Goal: Information Seeking & Learning: Learn about a topic

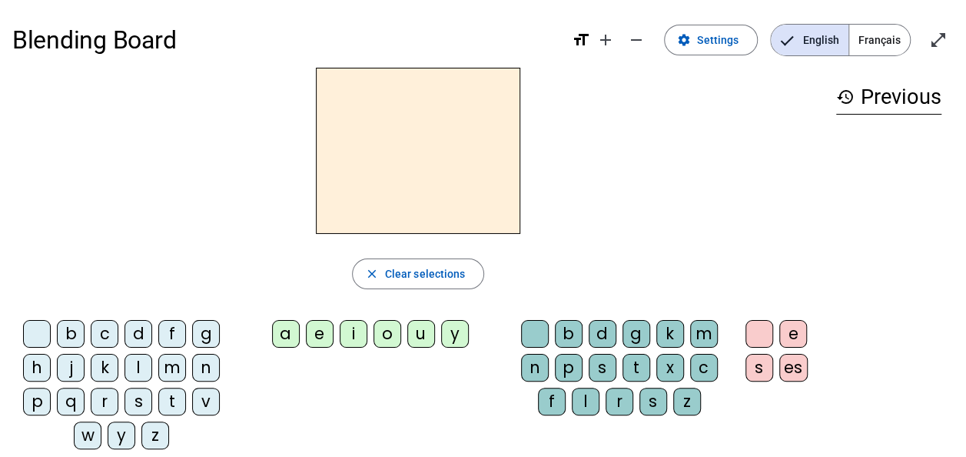
click at [78, 366] on div "j" at bounding box center [71, 368] width 28 height 28
click at [316, 340] on div "e" at bounding box center [320, 334] width 28 height 28
click at [140, 334] on div "d" at bounding box center [139, 334] width 28 height 28
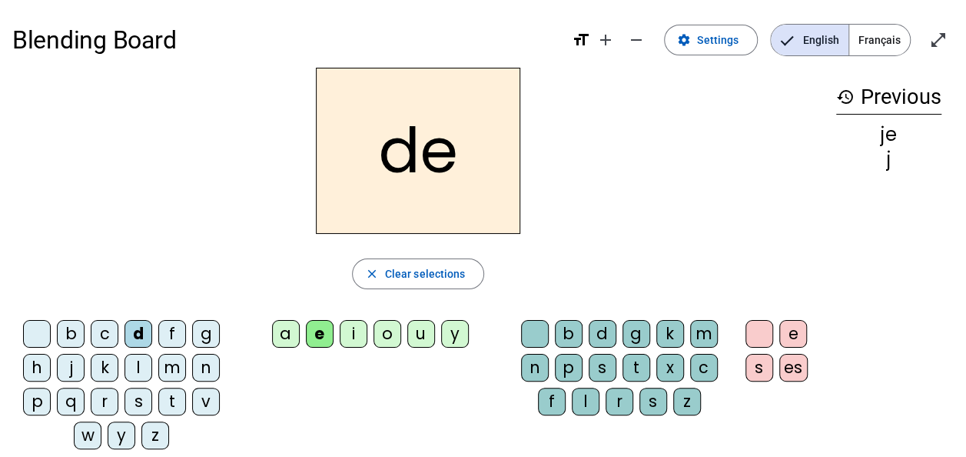
click at [170, 363] on div "m" at bounding box center [172, 368] width 28 height 28
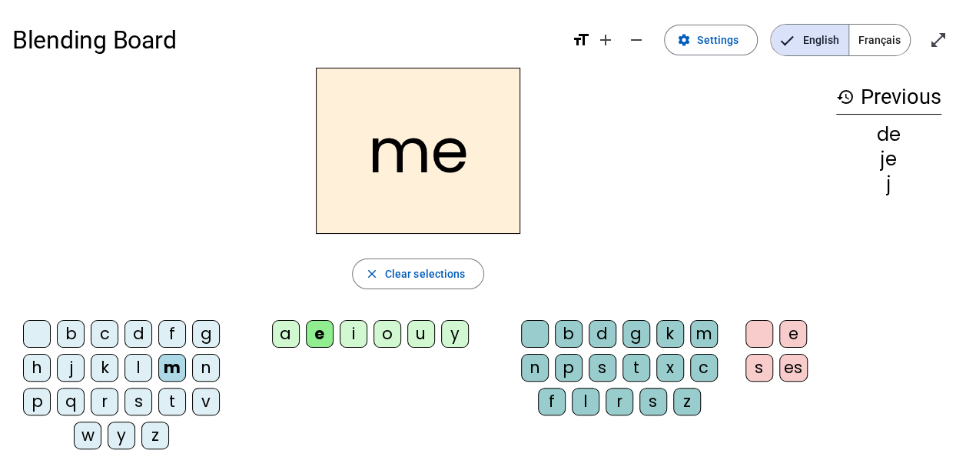
click at [147, 363] on div "l" at bounding box center [139, 368] width 28 height 28
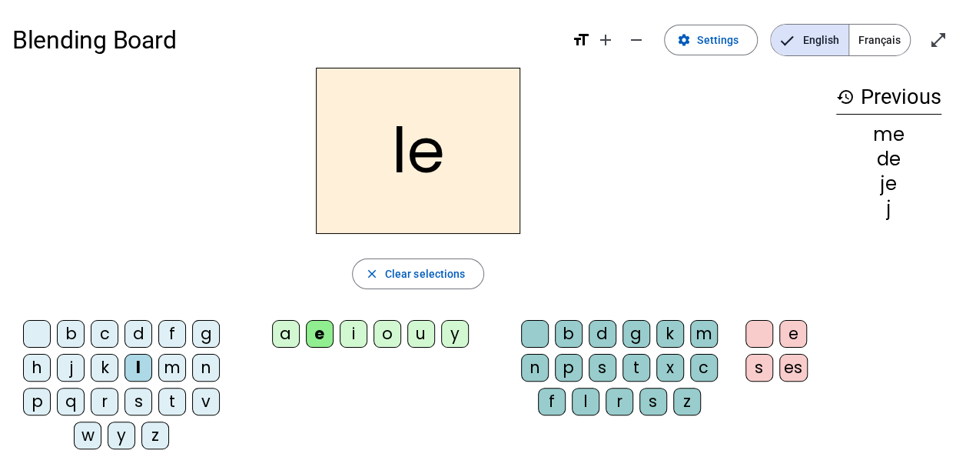
click at [428, 326] on div "u" at bounding box center [421, 334] width 28 height 28
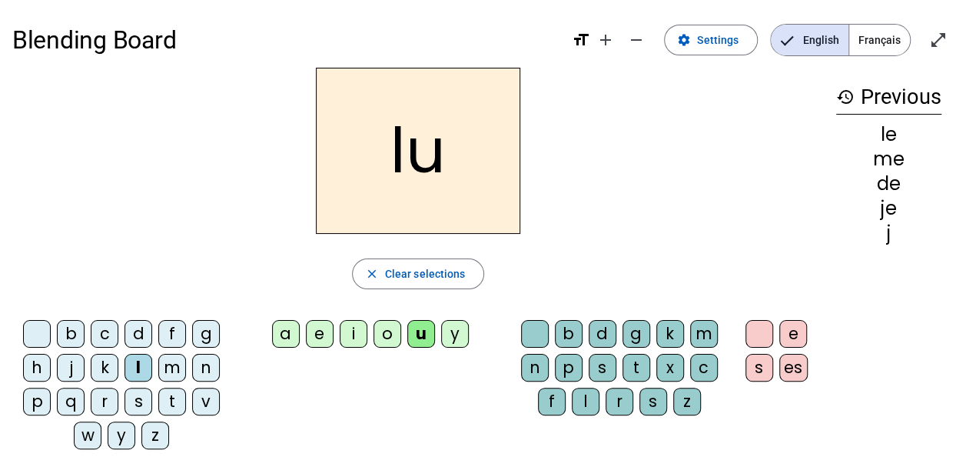
click at [211, 394] on div "v" at bounding box center [206, 401] width 28 height 28
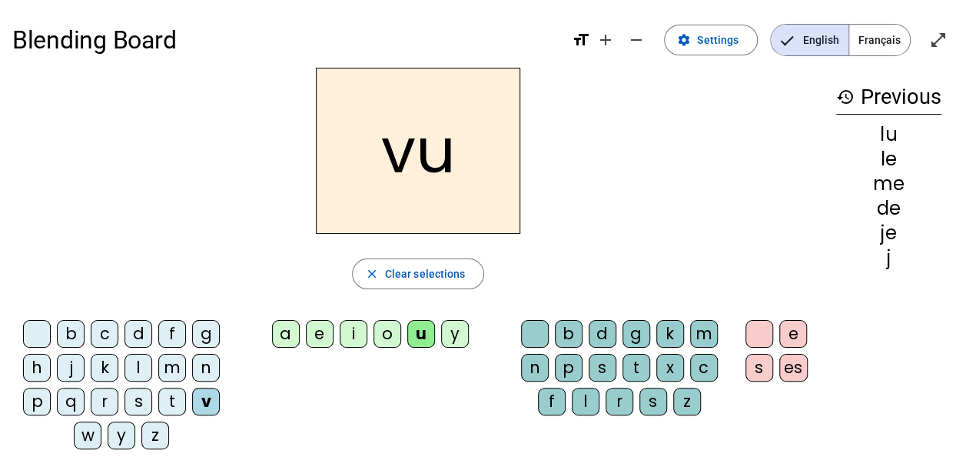
click at [78, 331] on div "b" at bounding box center [71, 334] width 28 height 28
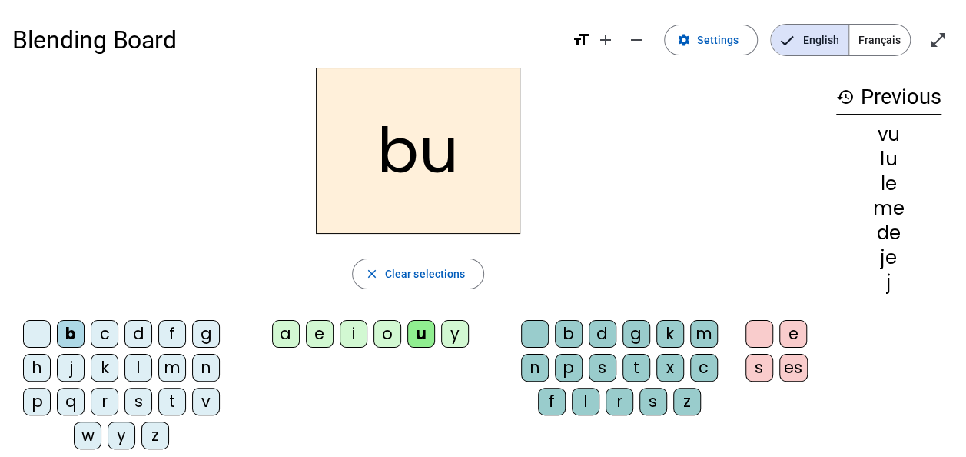
click at [40, 404] on div "p" at bounding box center [37, 401] width 28 height 28
click at [126, 400] on div "s" at bounding box center [139, 401] width 28 height 28
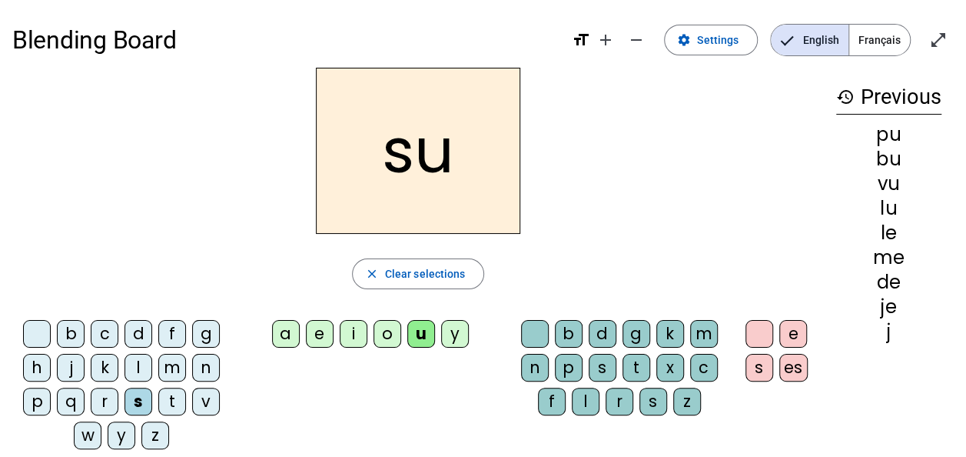
click at [288, 335] on div "a" at bounding box center [286, 334] width 28 height 28
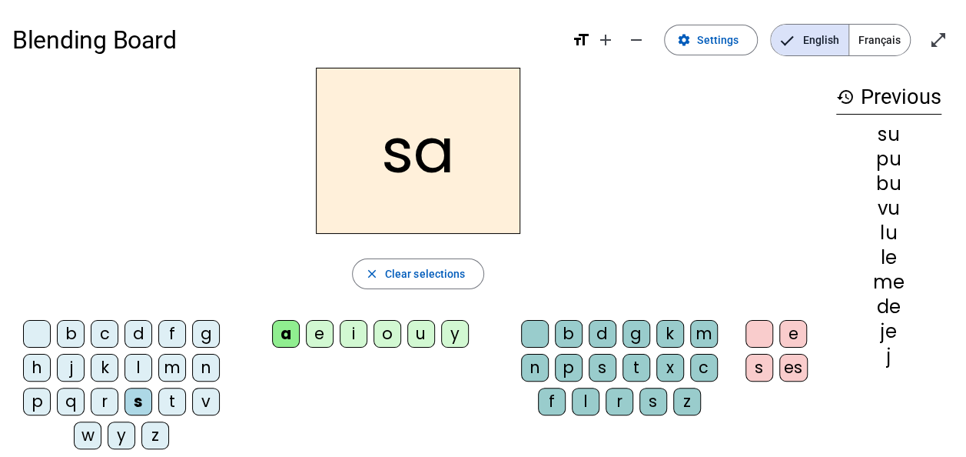
click at [151, 360] on div "l" at bounding box center [139, 368] width 28 height 28
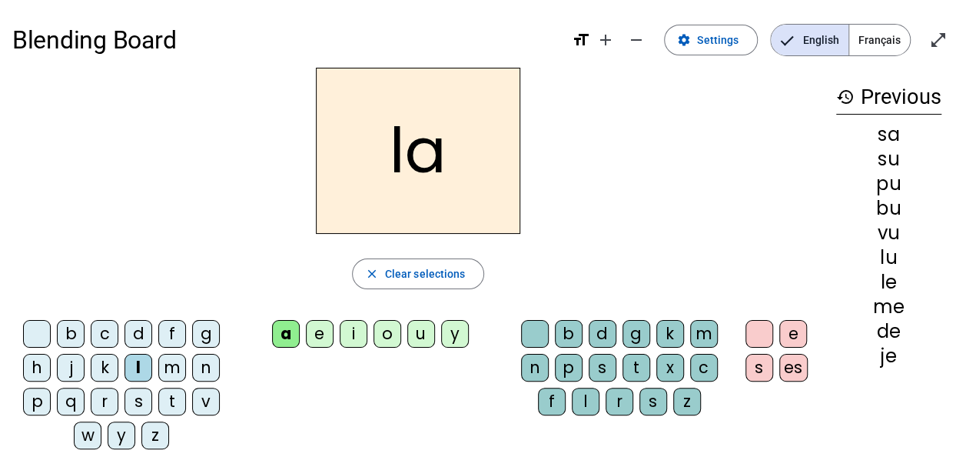
click at [699, 363] on div "c" at bounding box center [704, 368] width 28 height 28
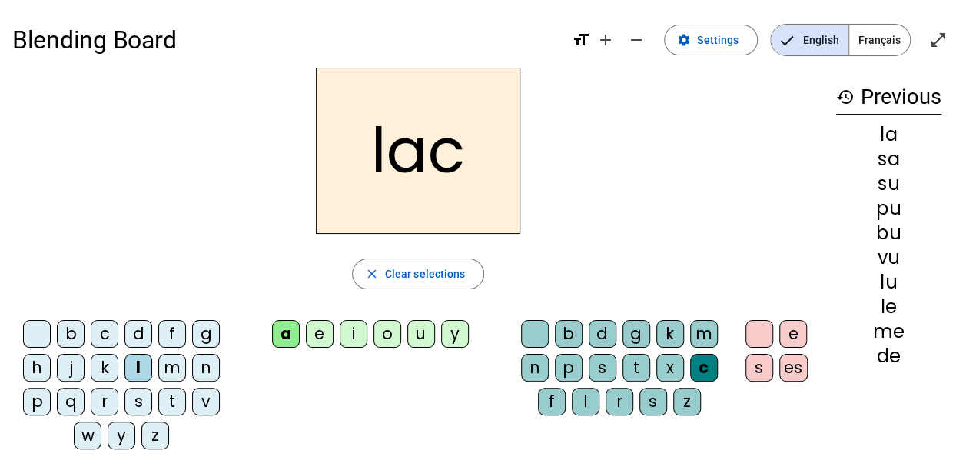
click at [132, 390] on div "s" at bounding box center [139, 401] width 28 height 28
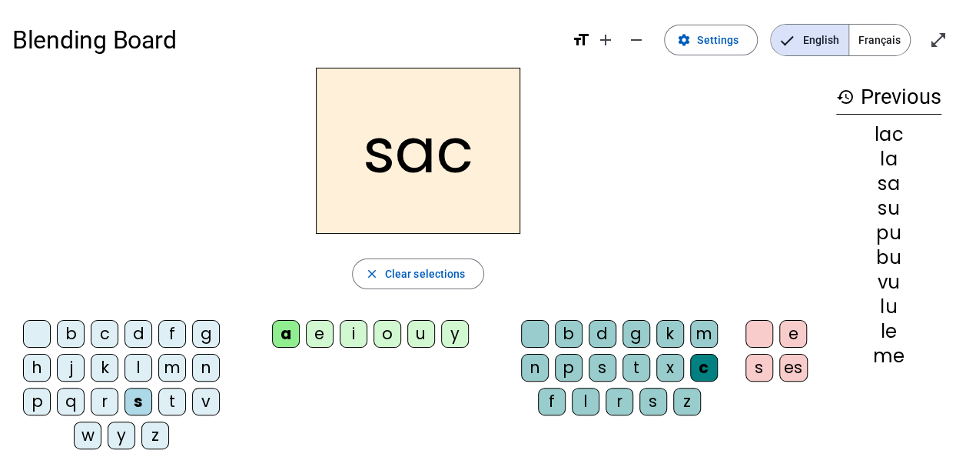
click at [171, 399] on div "t" at bounding box center [172, 401] width 28 height 28
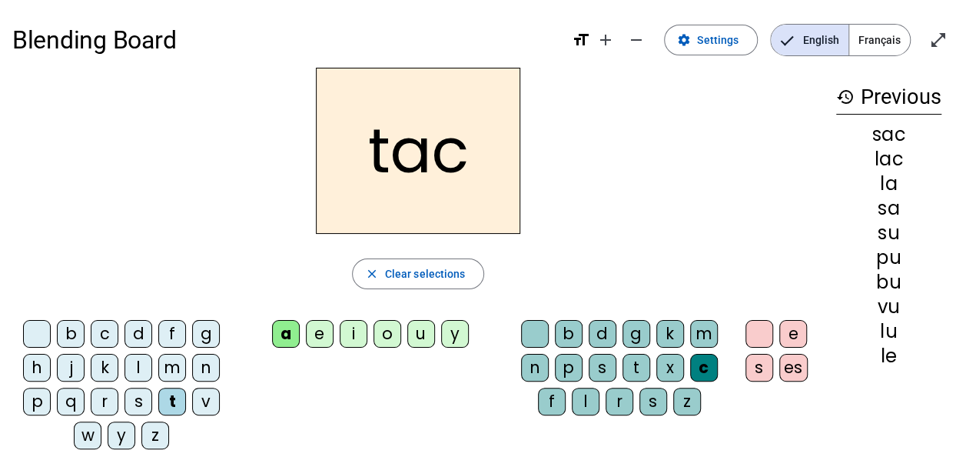
click at [384, 334] on div "o" at bounding box center [388, 334] width 28 height 28
click at [281, 334] on div "a" at bounding box center [286, 334] width 28 height 28
click at [756, 335] on div at bounding box center [760, 334] width 28 height 28
click at [789, 335] on div "e" at bounding box center [793, 334] width 28 height 28
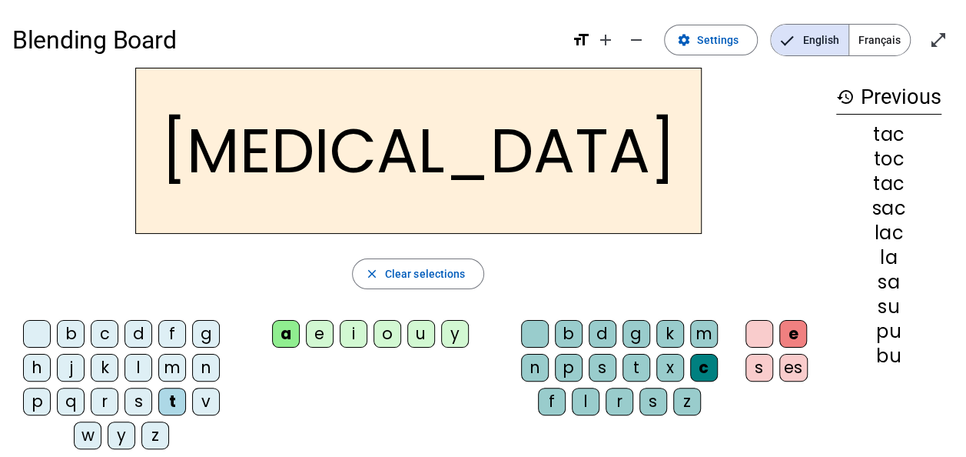
click at [756, 339] on div at bounding box center [760, 334] width 28 height 28
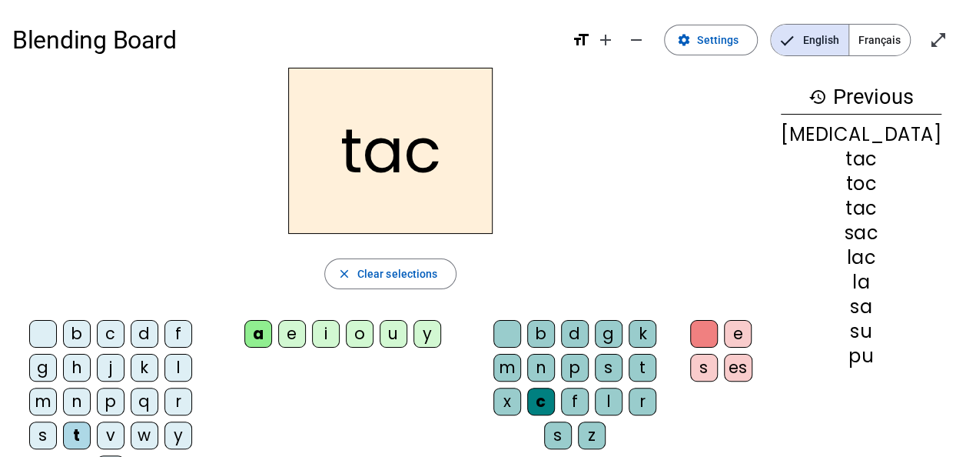
scroll to position [31, 0]
